Goal: Check status: Check status

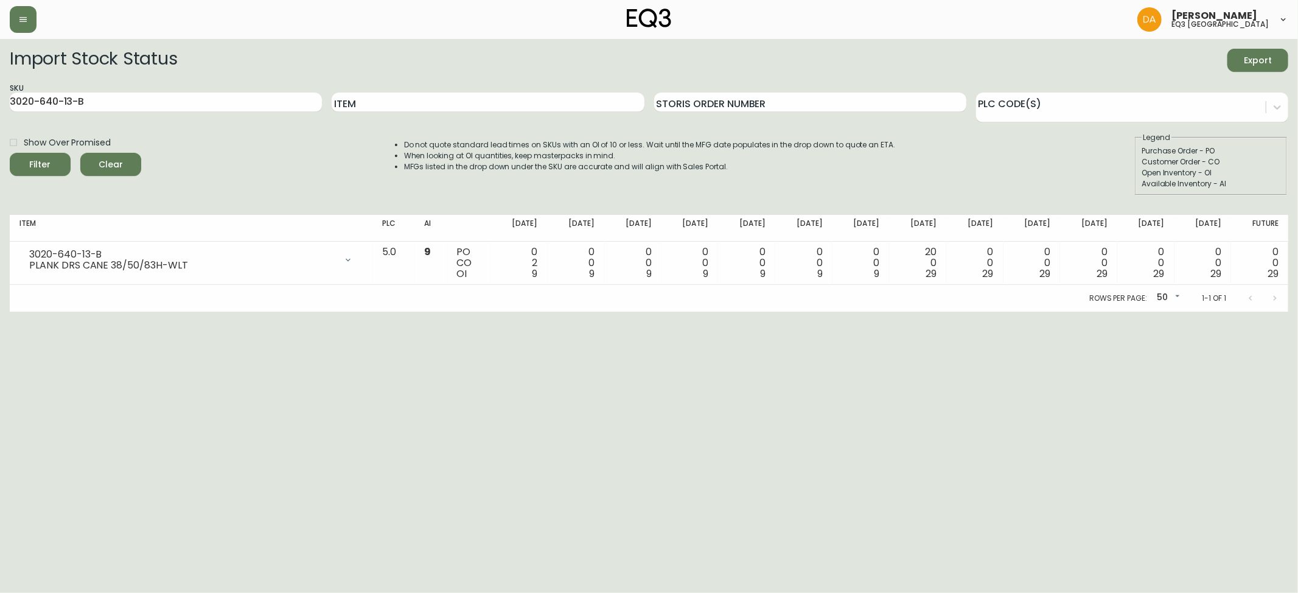
click at [111, 159] on span "Clear" at bounding box center [110, 164] width 41 height 15
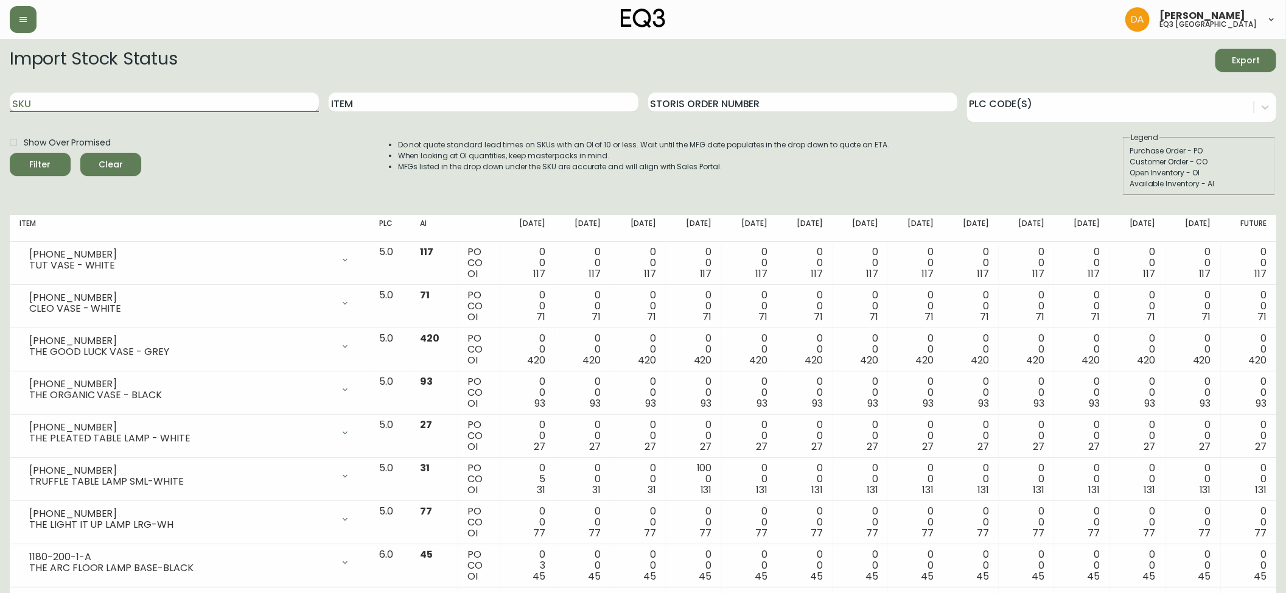
click at [45, 99] on input "SKU" at bounding box center [164, 101] width 309 height 19
paste input "3020-431-32-A"
type input "3020-431-32-A"
click at [40, 157] on button "Filter" at bounding box center [40, 164] width 61 height 23
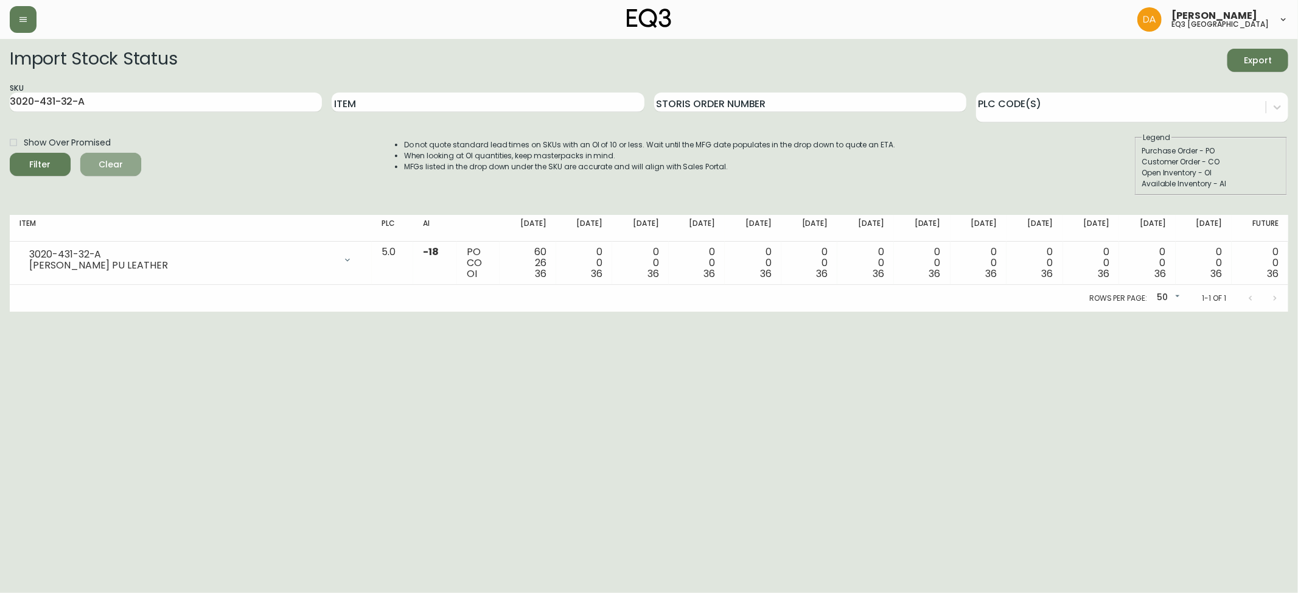
click at [111, 165] on span "Clear" at bounding box center [110, 164] width 41 height 15
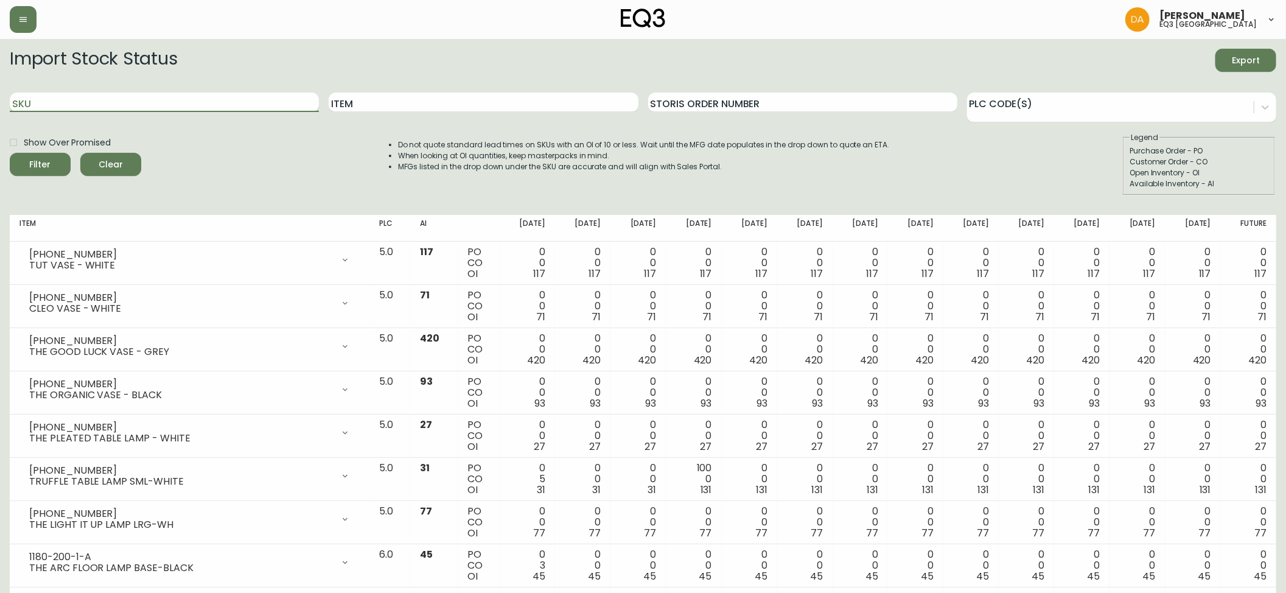
click at [28, 99] on input "SKU" at bounding box center [164, 101] width 309 height 19
paste input "3020-433-4-B"
type input "3020-433-4-B"
click at [37, 159] on icon "submit" at bounding box center [36, 163] width 15 height 15
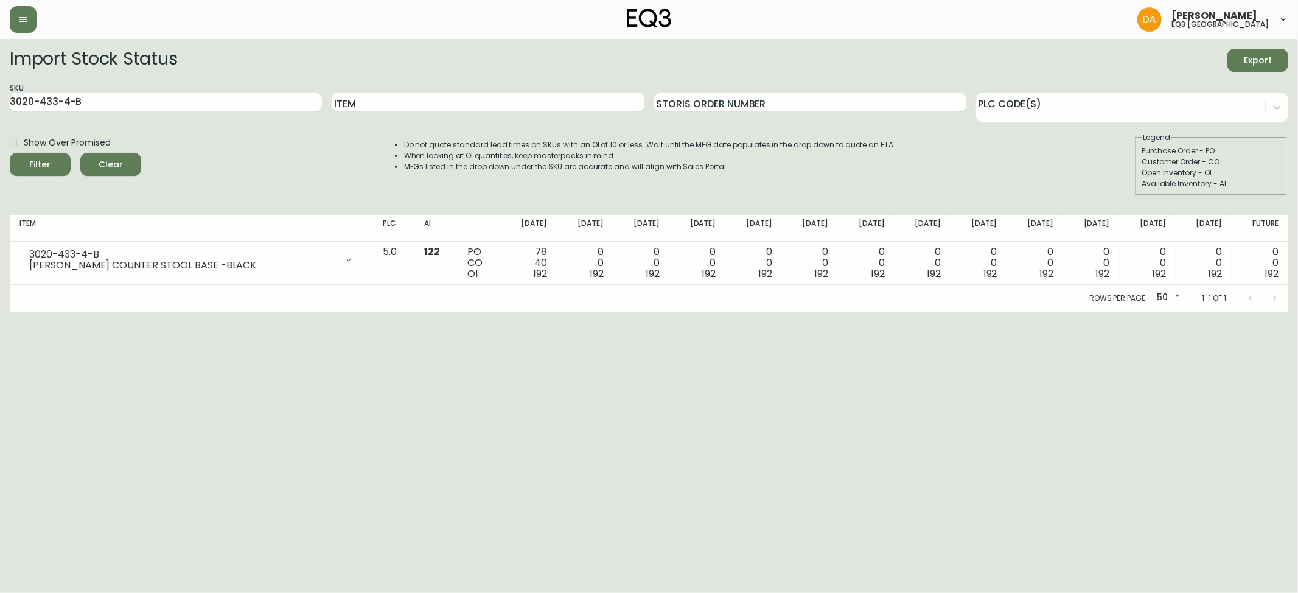
click at [111, 159] on span "Clear" at bounding box center [110, 164] width 41 height 15
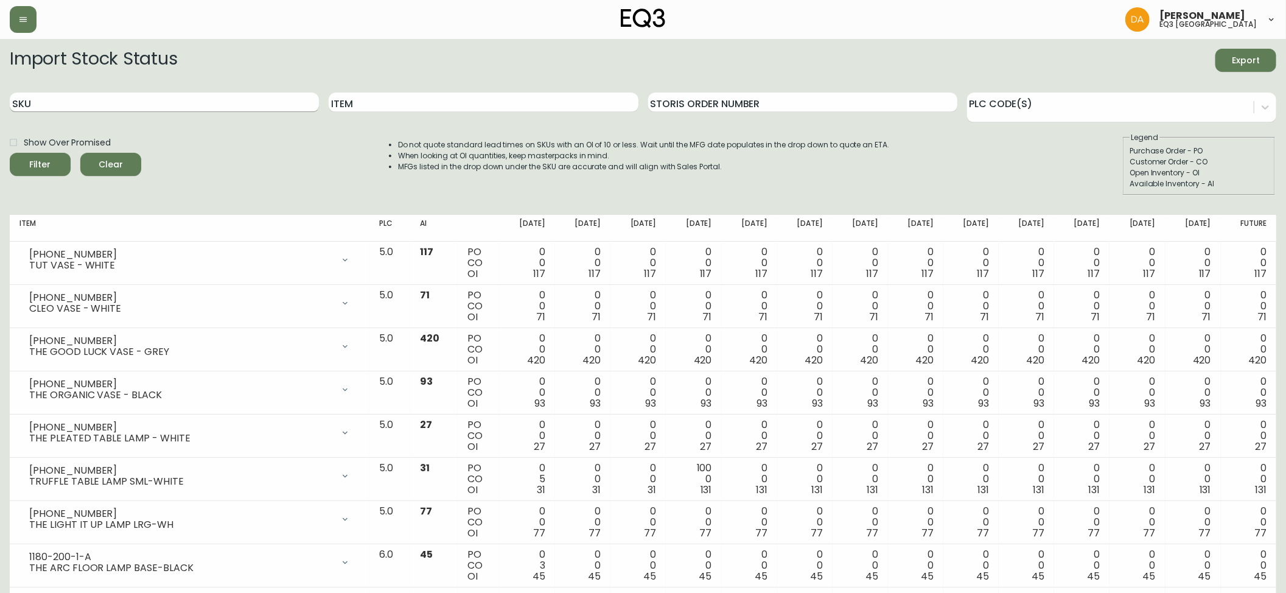
click at [33, 97] on input "SKU" at bounding box center [164, 101] width 309 height 19
paste input "3020-431-32-A"
type input "3020-431-32-A"
click at [49, 163] on span "Filter" at bounding box center [39, 164] width 41 height 15
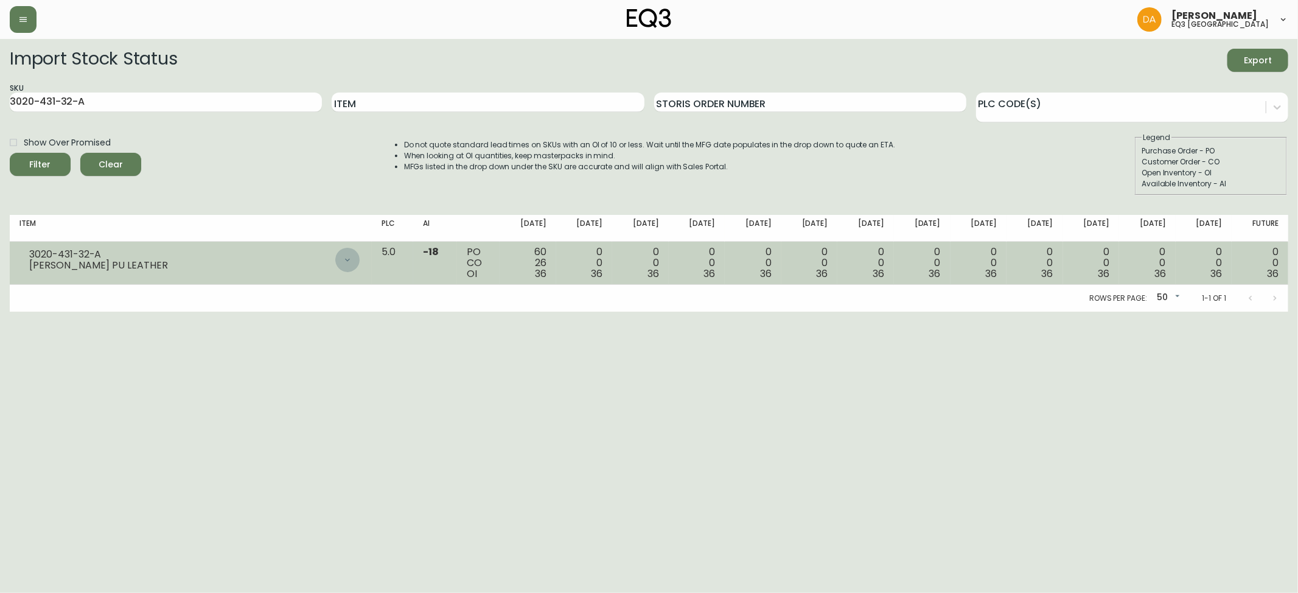
click at [352, 257] on icon at bounding box center [348, 260] width 10 height 10
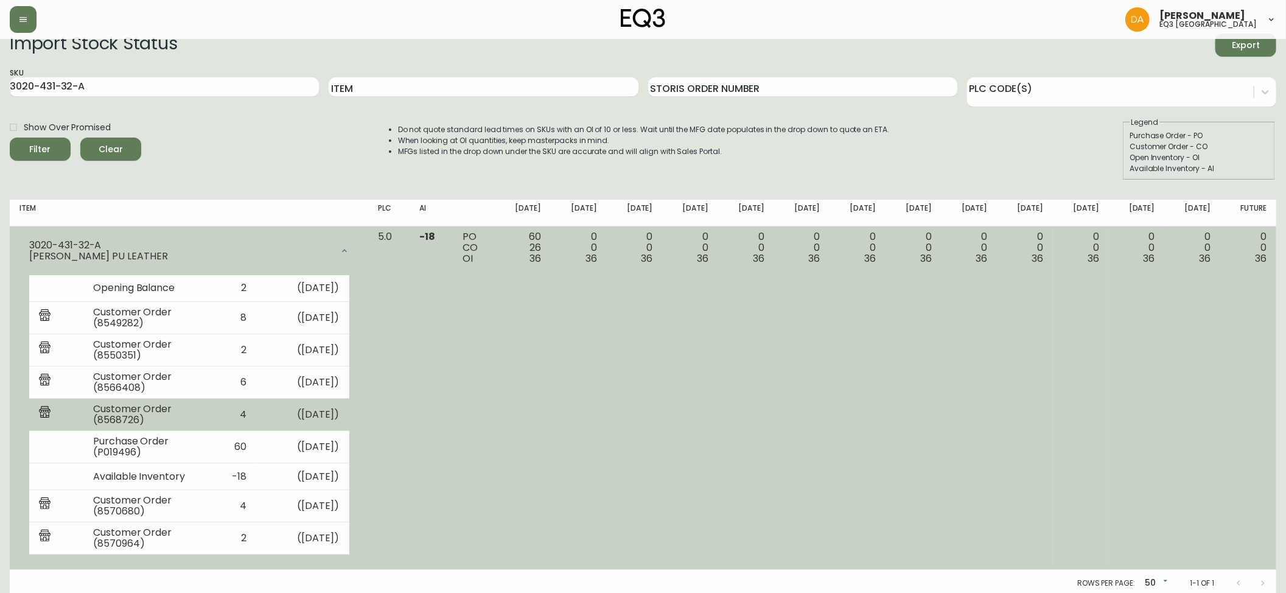
scroll to position [20, 0]
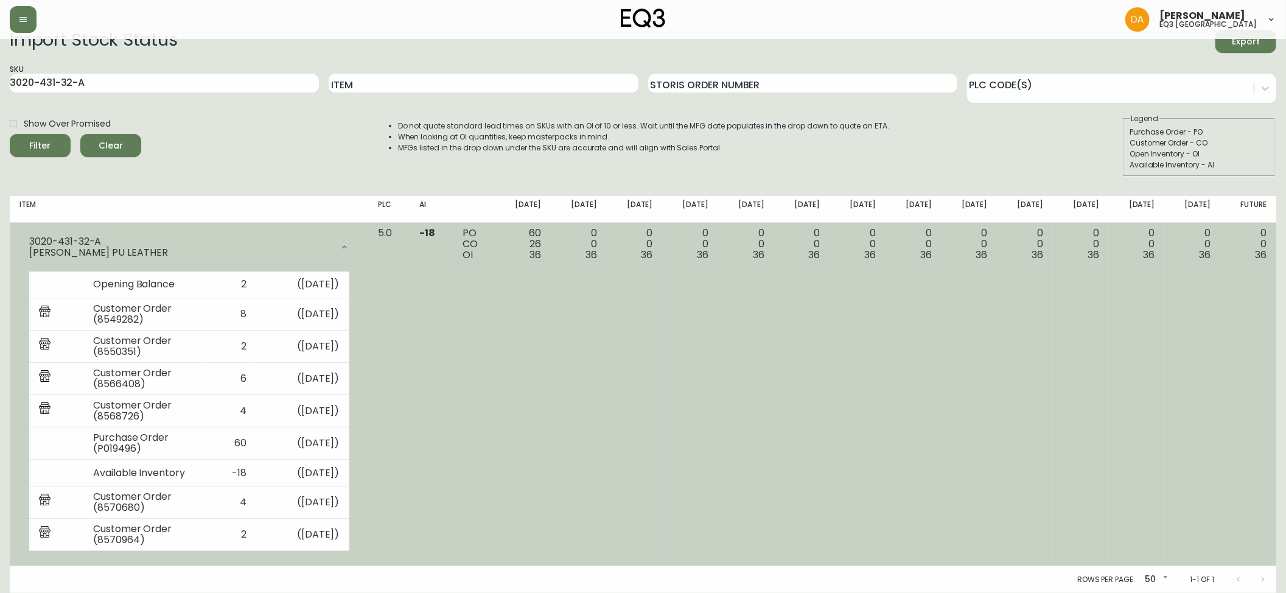
click at [593, 408] on td "0 0 36" at bounding box center [579, 395] width 56 height 344
click at [485, 351] on td "PO CO OI" at bounding box center [474, 395] width 43 height 344
click at [349, 242] on icon at bounding box center [345, 247] width 10 height 10
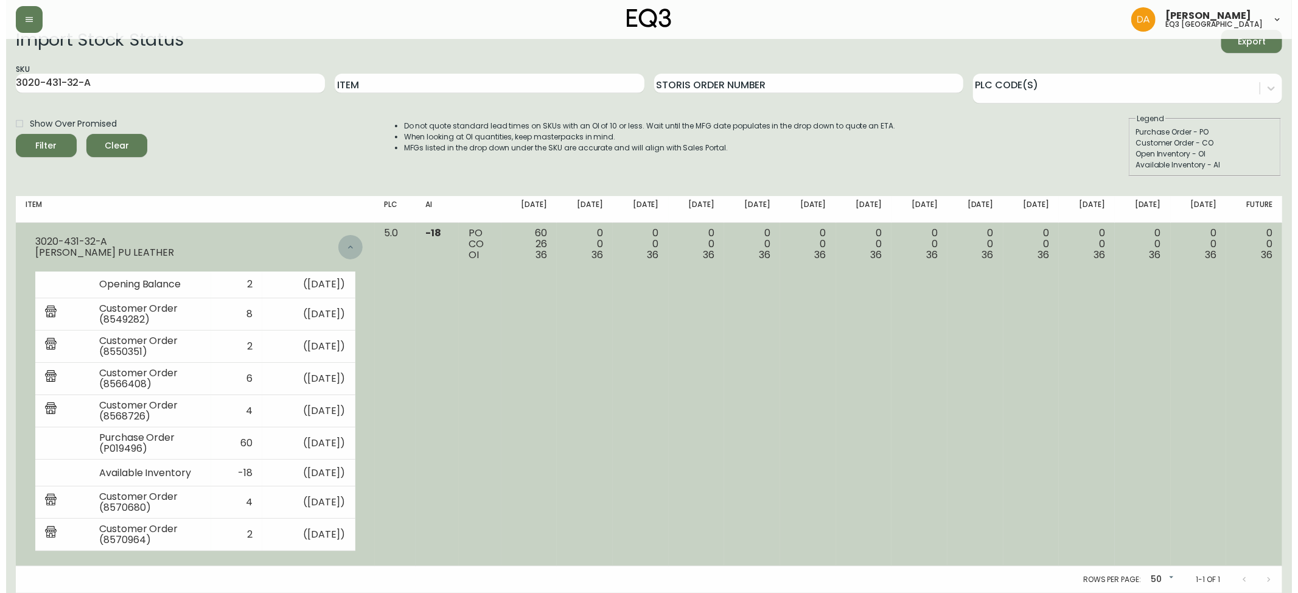
scroll to position [0, 0]
